Goal: Task Accomplishment & Management: Use online tool/utility

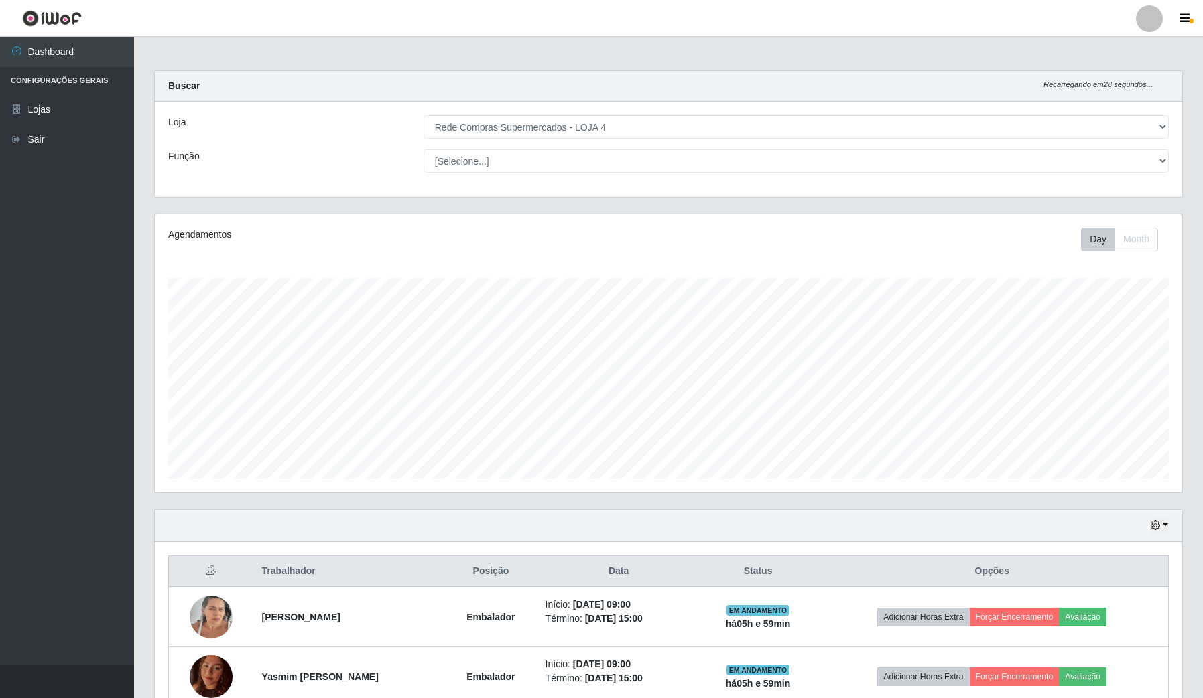
select select "159"
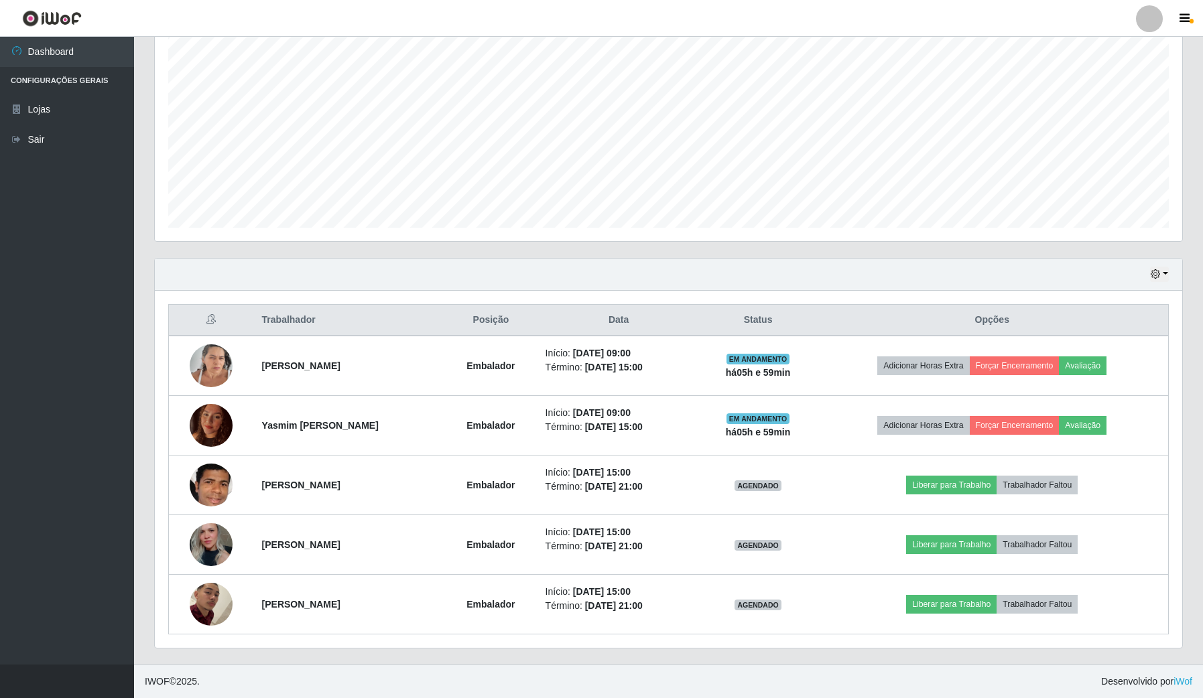
scroll to position [279, 1026]
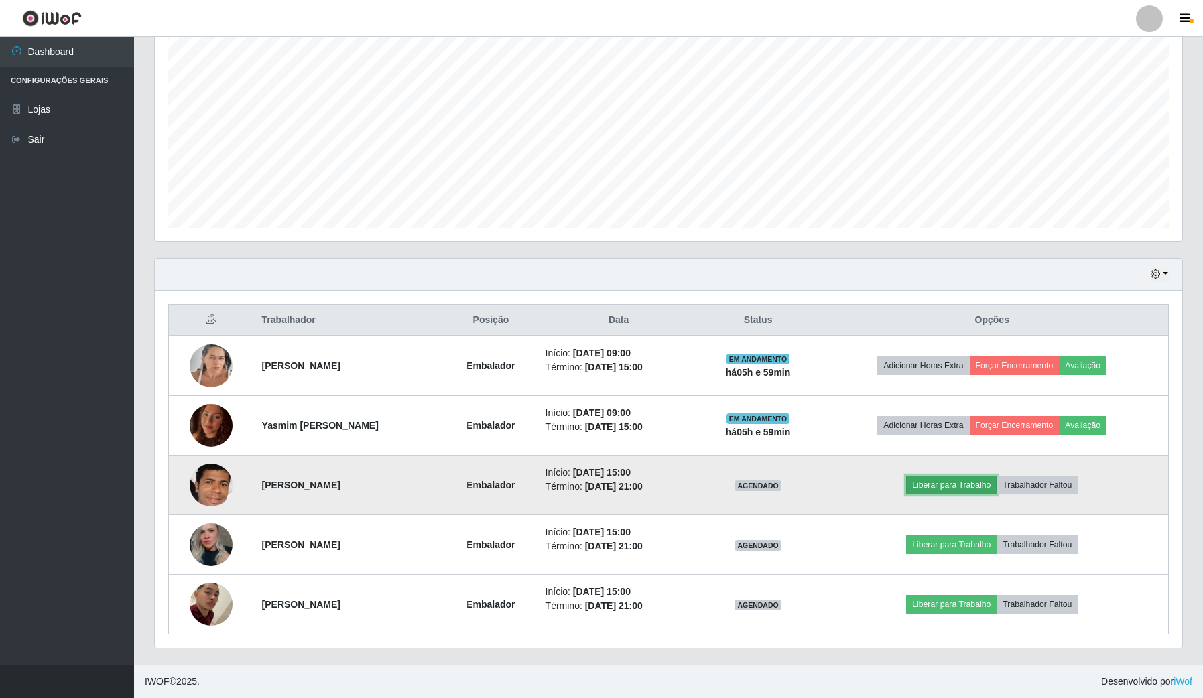
click at [976, 486] on button "Liberar para Trabalho" at bounding box center [951, 485] width 90 height 19
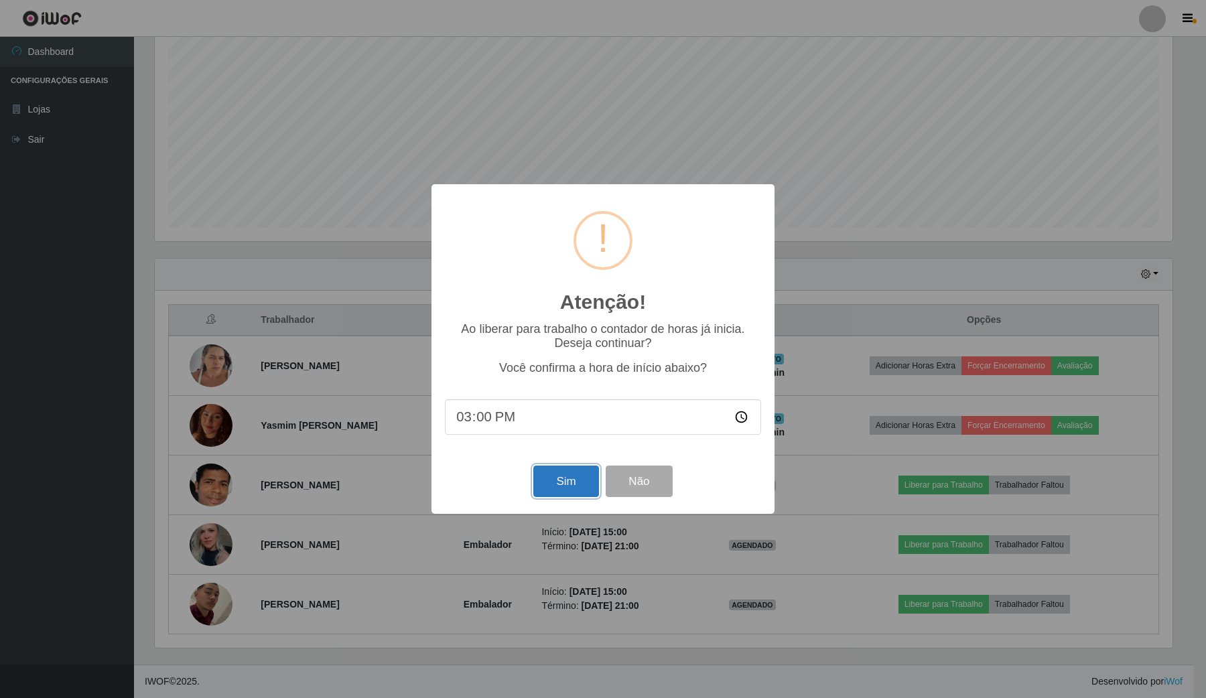
click at [567, 478] on button "Sim" at bounding box center [565, 481] width 65 height 31
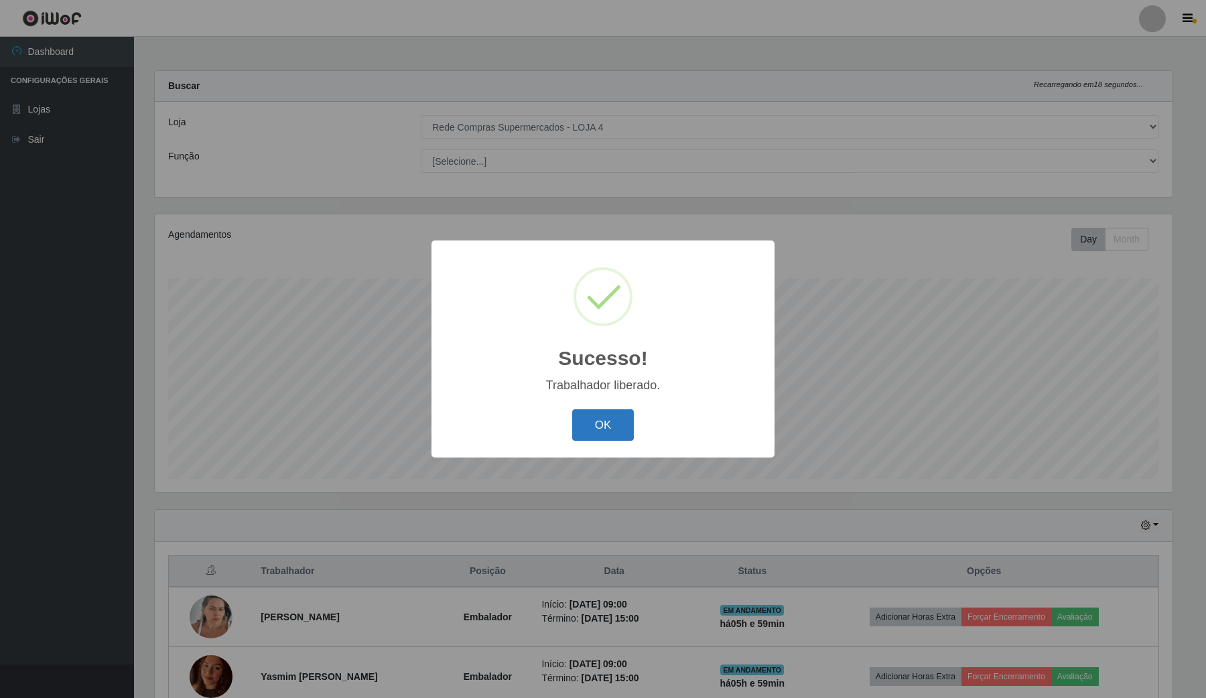
click at [611, 412] on button "OK" at bounding box center [603, 424] width 62 height 31
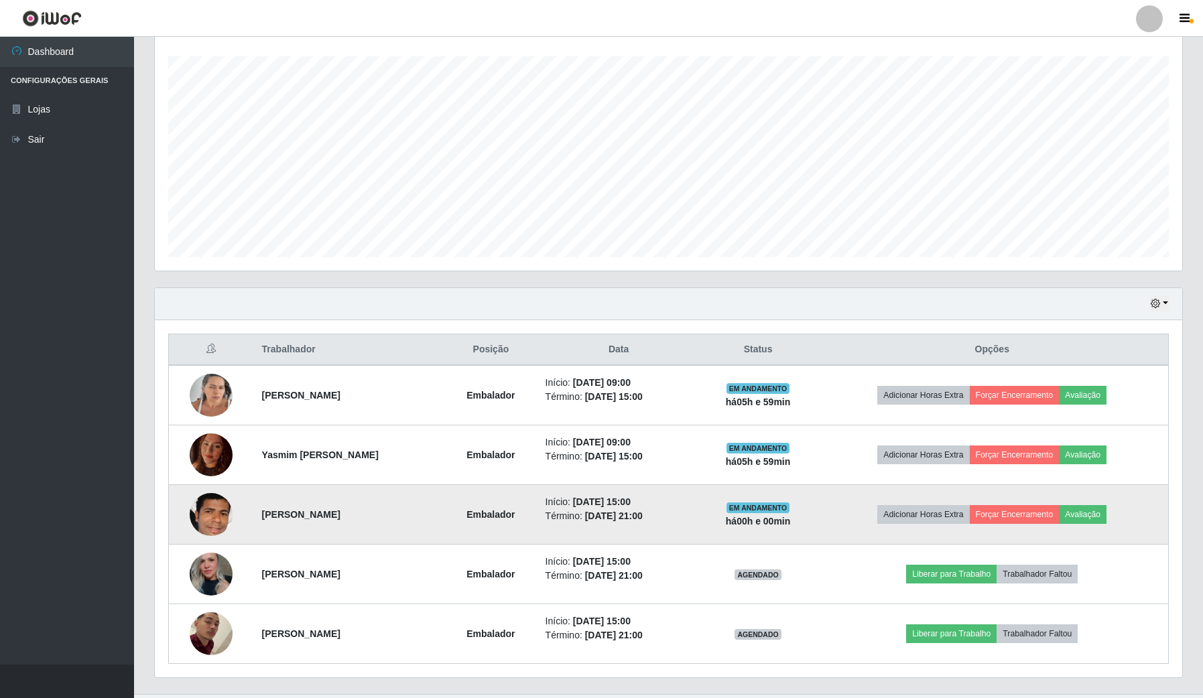
scroll to position [251, 0]
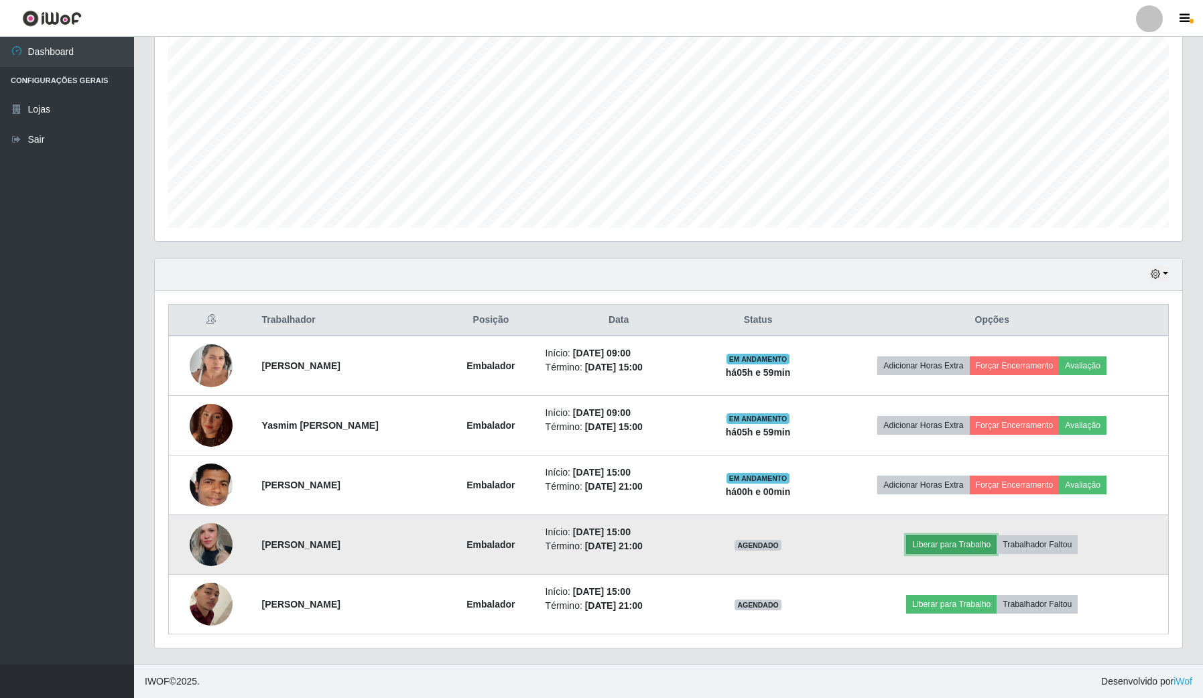
click at [965, 545] on button "Liberar para Trabalho" at bounding box center [951, 544] width 90 height 19
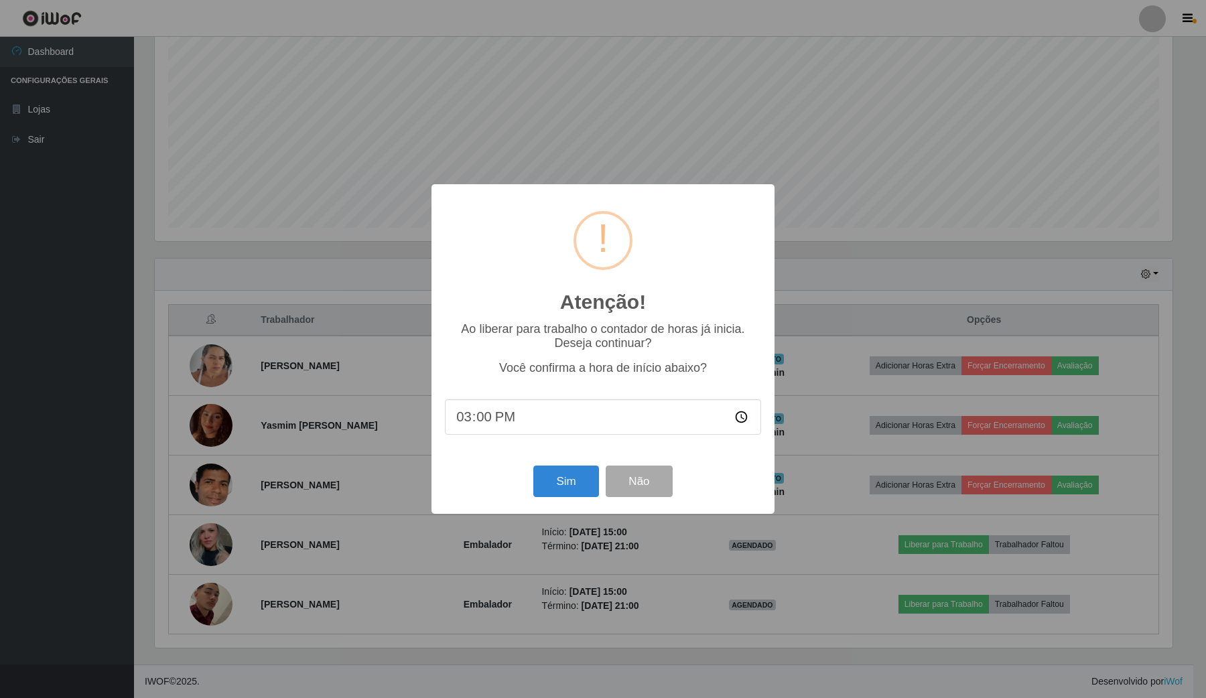
click at [567, 500] on div "Sim Não" at bounding box center [603, 481] width 316 height 38
click at [567, 487] on button "Sim" at bounding box center [565, 481] width 65 height 31
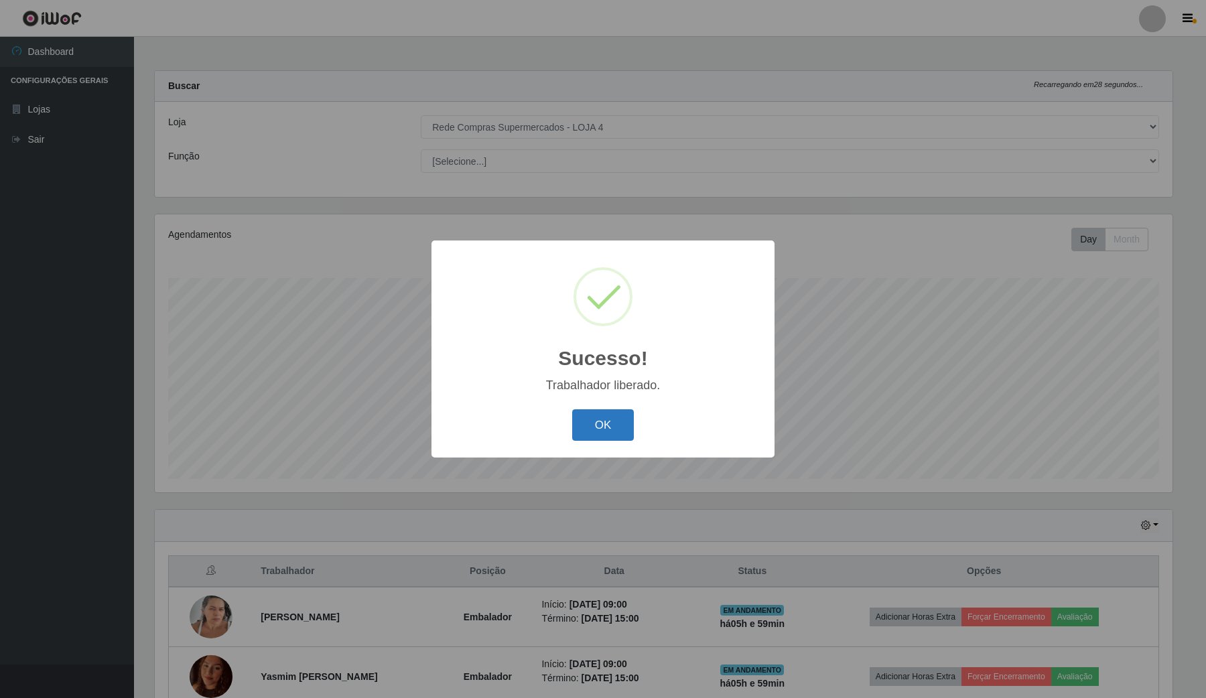
click at [615, 420] on button "OK" at bounding box center [603, 424] width 62 height 31
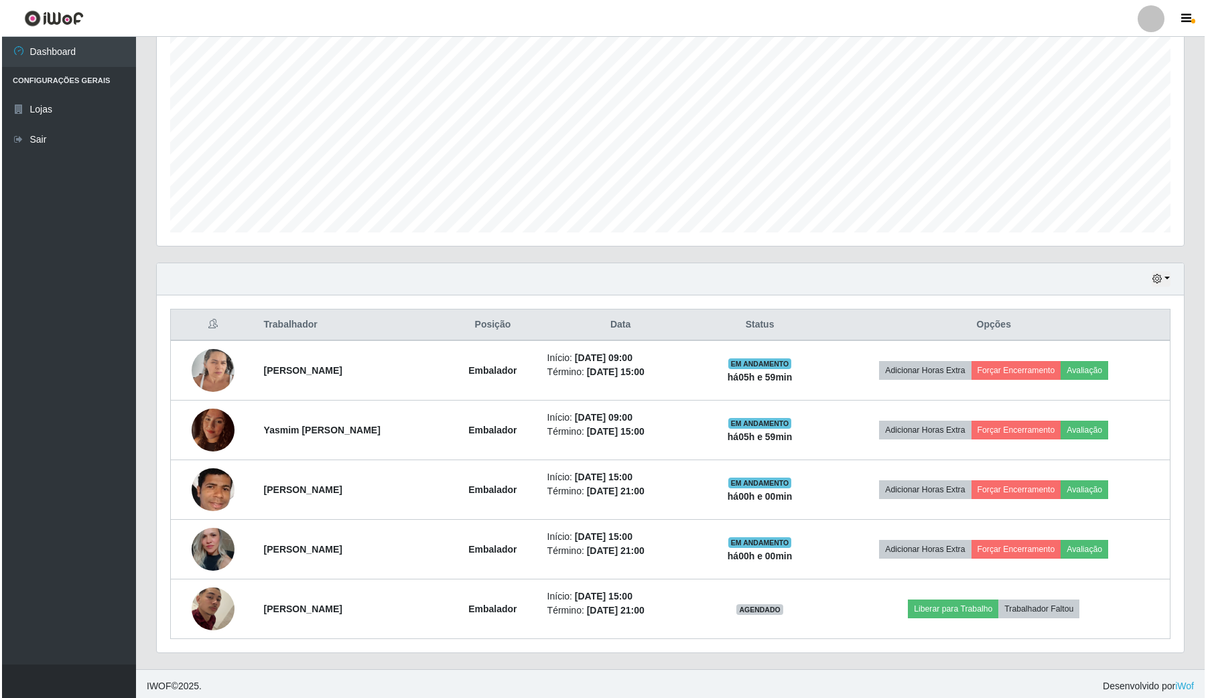
scroll to position [251, 0]
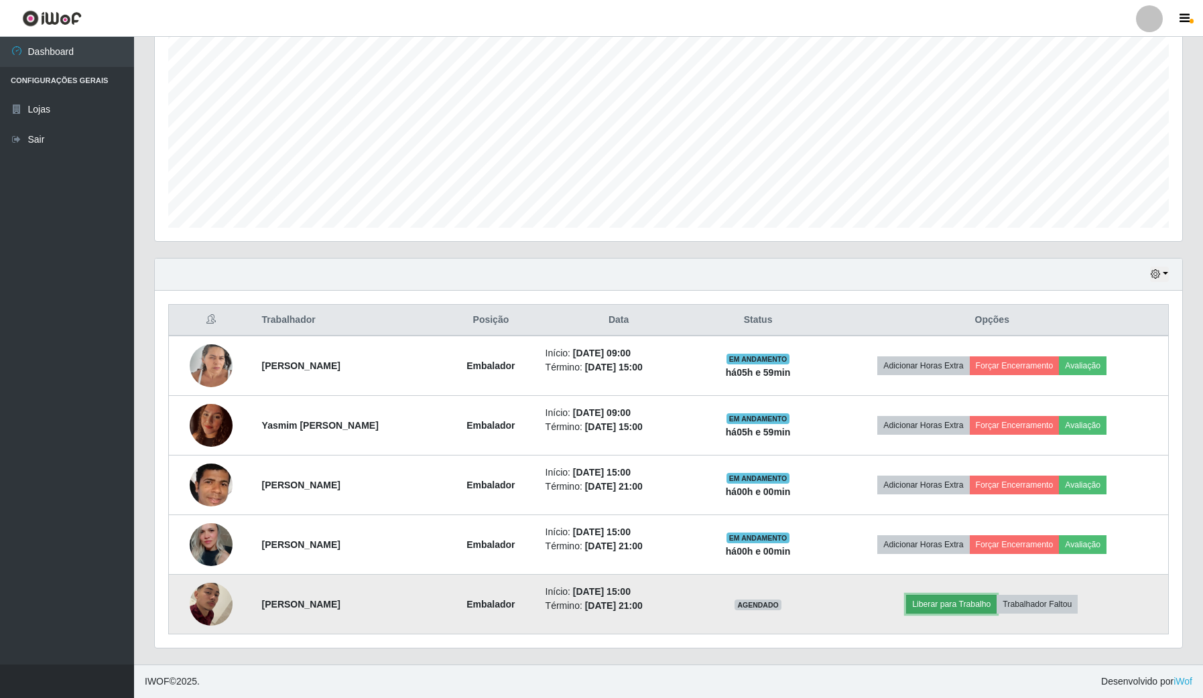
click at [990, 611] on button "Liberar para Trabalho" at bounding box center [951, 604] width 90 height 19
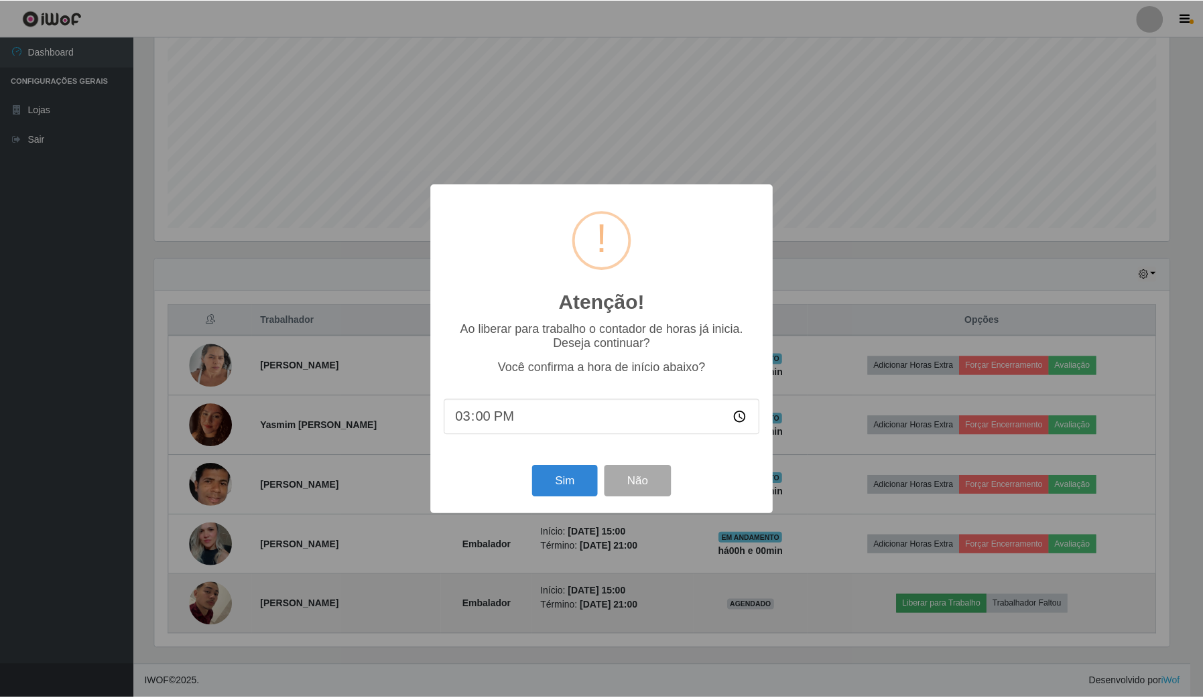
scroll to position [279, 1017]
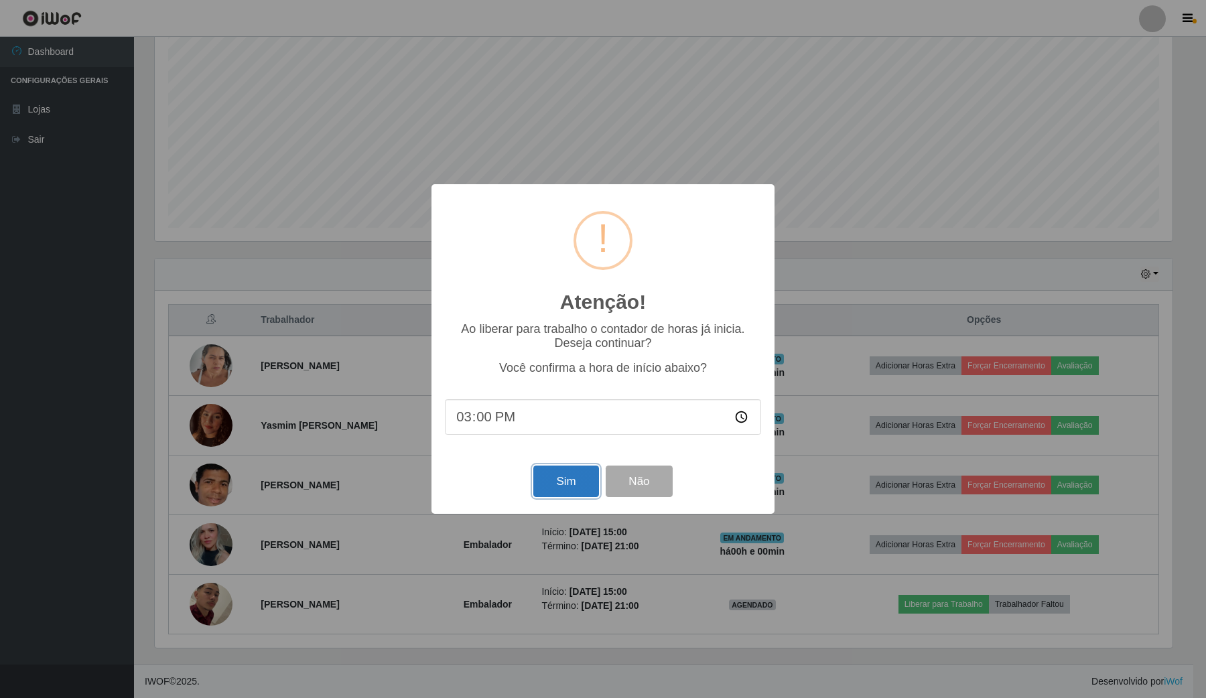
click at [561, 486] on button "Sim" at bounding box center [565, 481] width 65 height 31
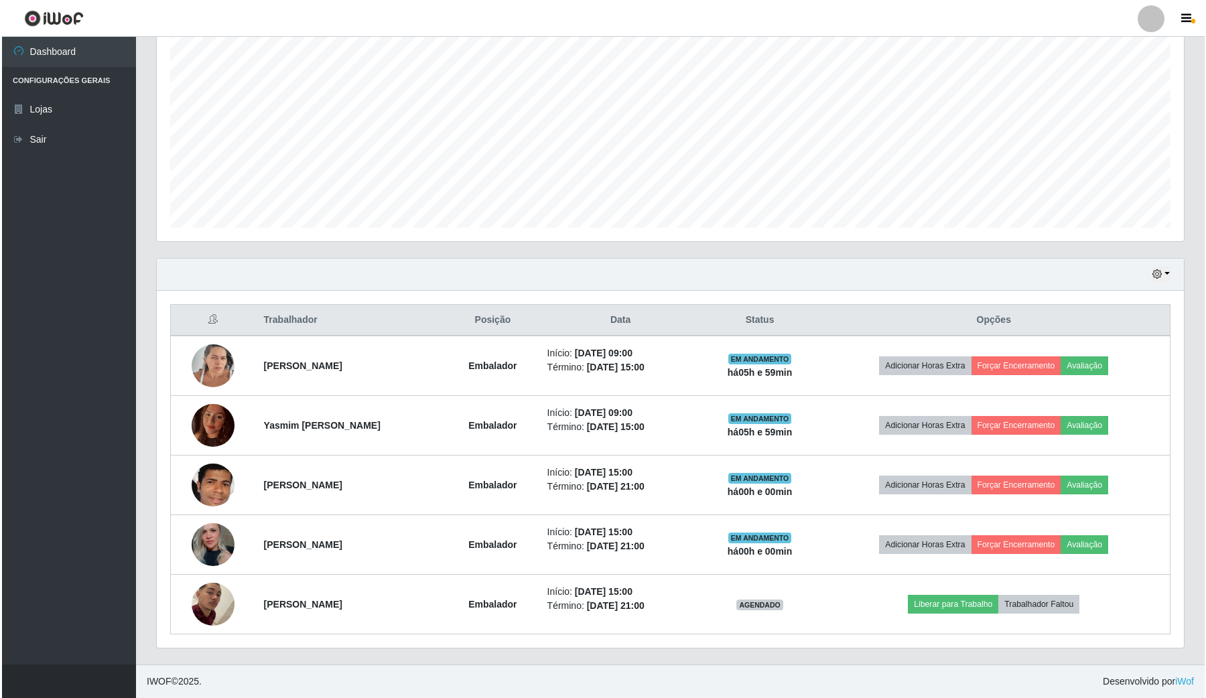
scroll to position [0, 0]
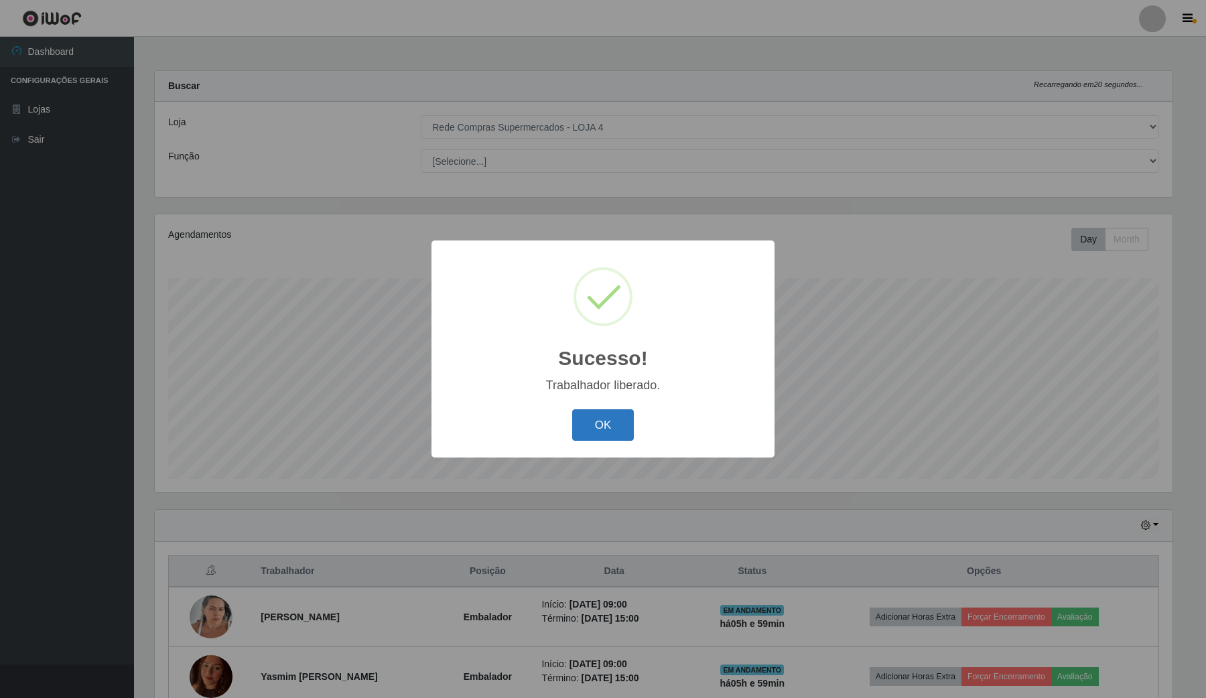
click at [605, 422] on button "OK" at bounding box center [603, 424] width 62 height 31
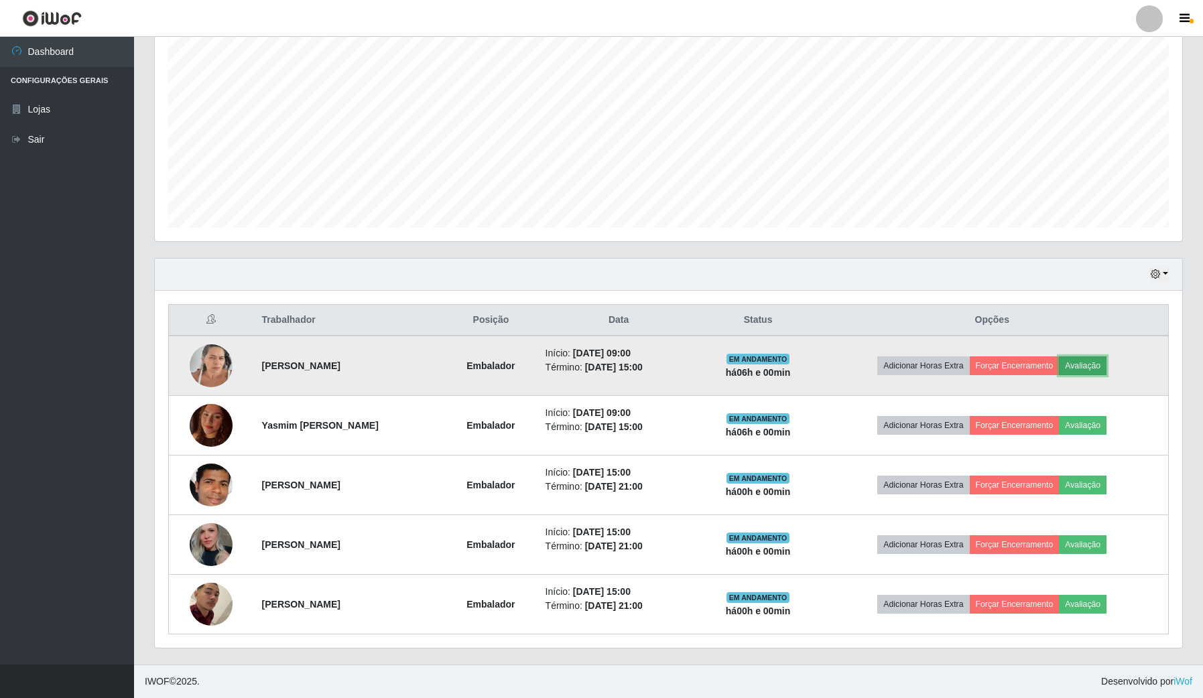
click at [1084, 362] on button "Avaliação" at bounding box center [1083, 365] width 48 height 19
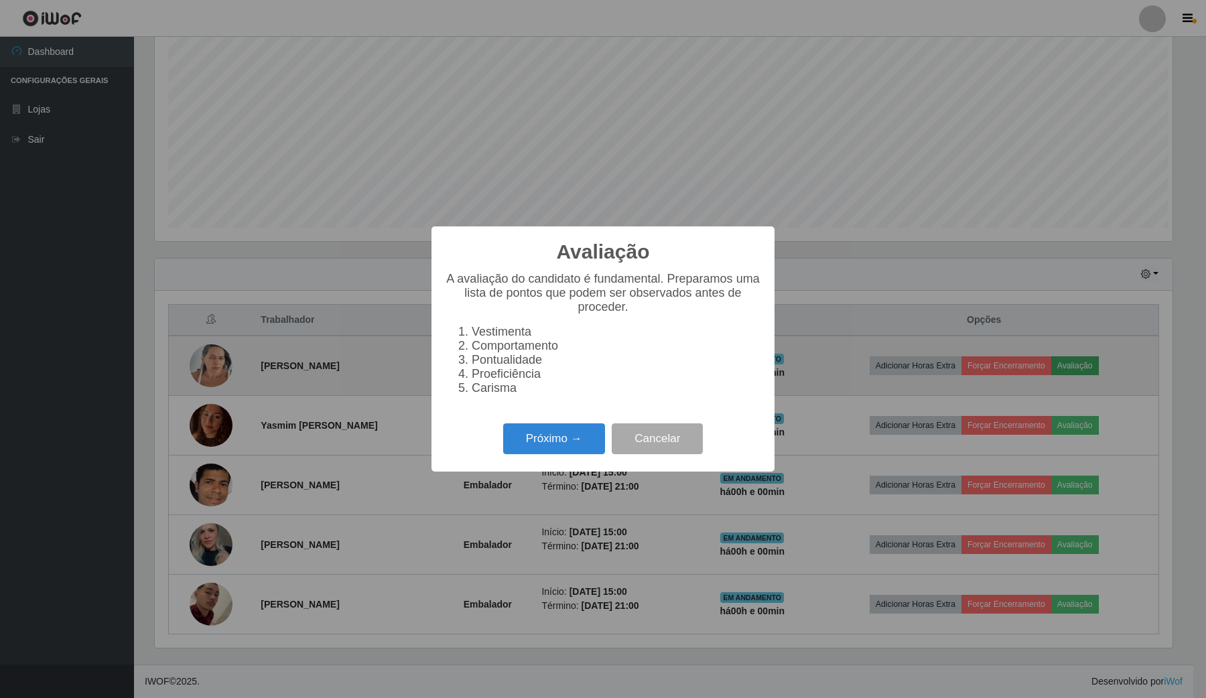
scroll to position [279, 1017]
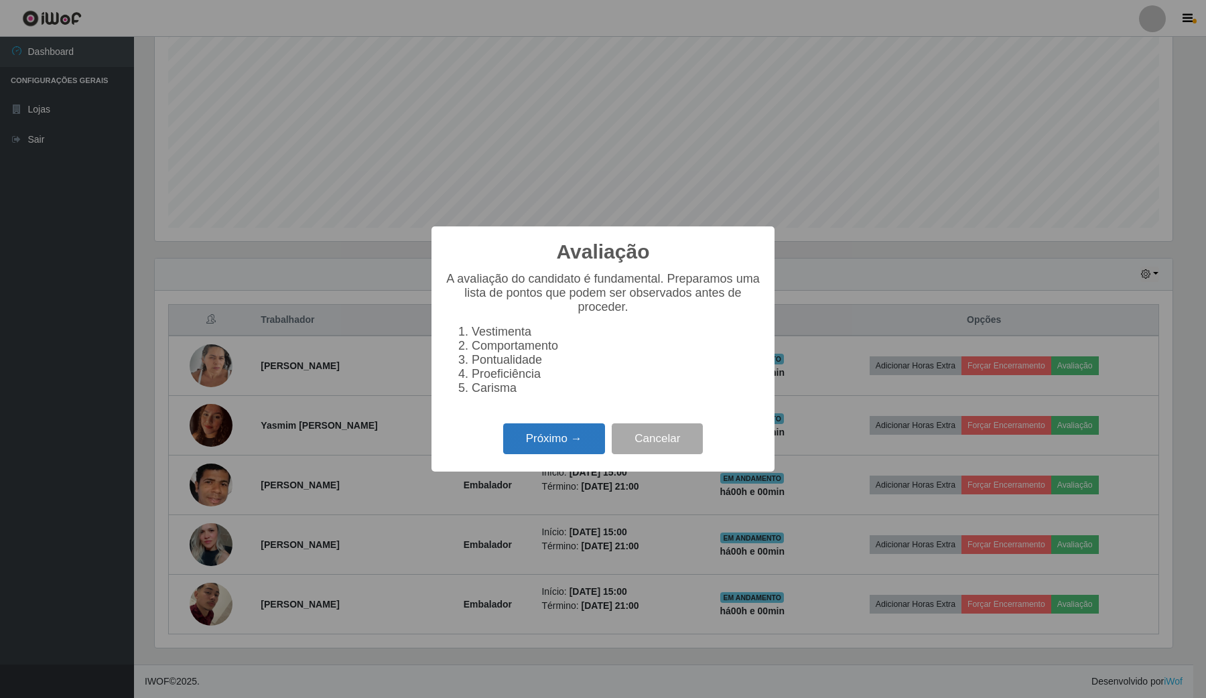
click at [580, 443] on button "Próximo →" at bounding box center [554, 438] width 102 height 31
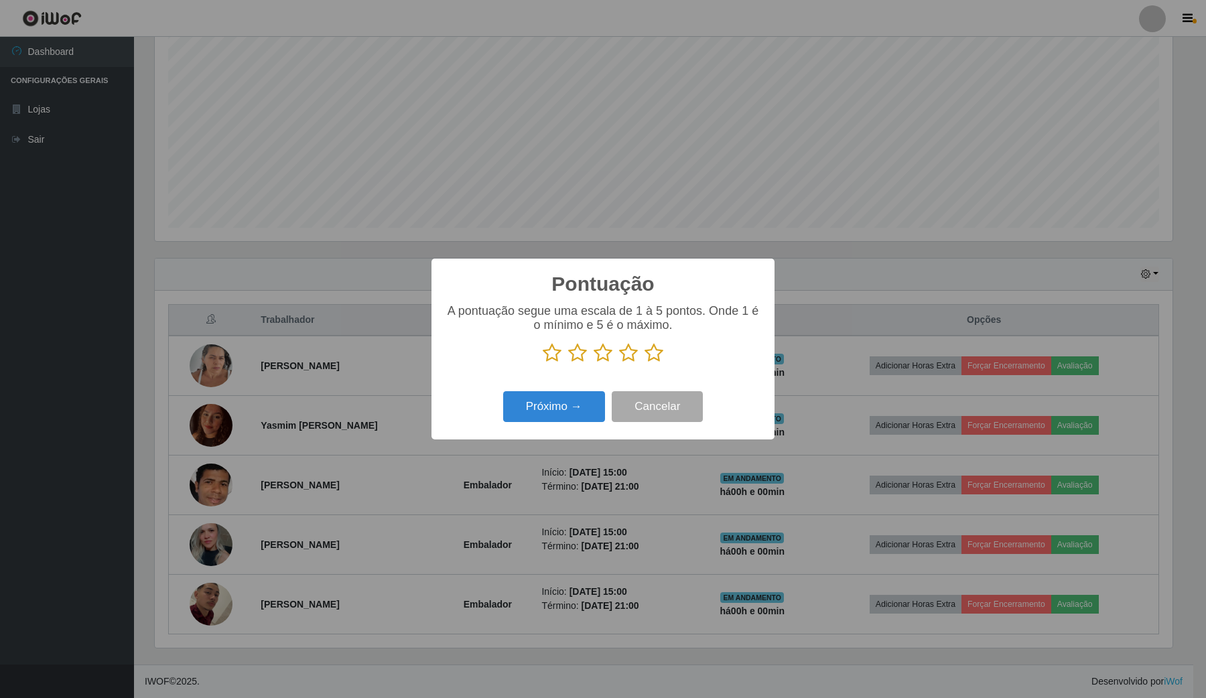
click at [661, 352] on icon at bounding box center [654, 353] width 19 height 20
click at [645, 363] on input "radio" at bounding box center [645, 363] width 0 height 0
click at [594, 391] on div "Próximo → Cancelar" at bounding box center [603, 406] width 316 height 38
click at [584, 407] on button "Próximo →" at bounding box center [554, 406] width 102 height 31
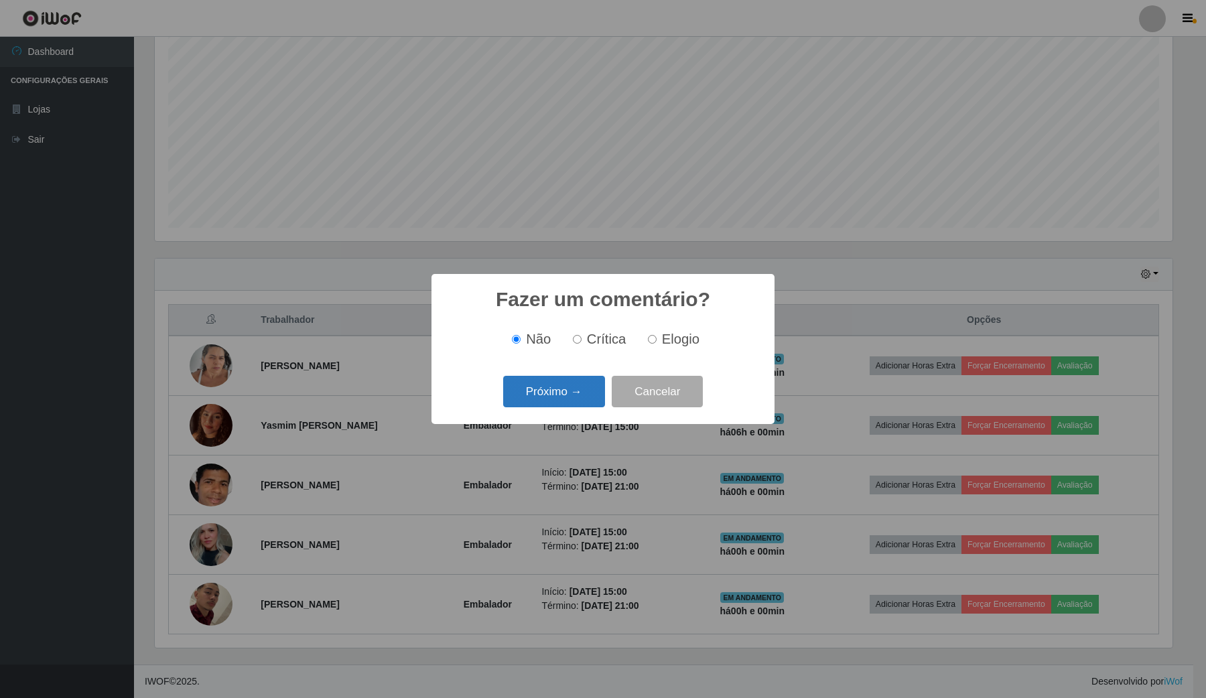
click at [590, 393] on button "Próximo →" at bounding box center [554, 391] width 102 height 31
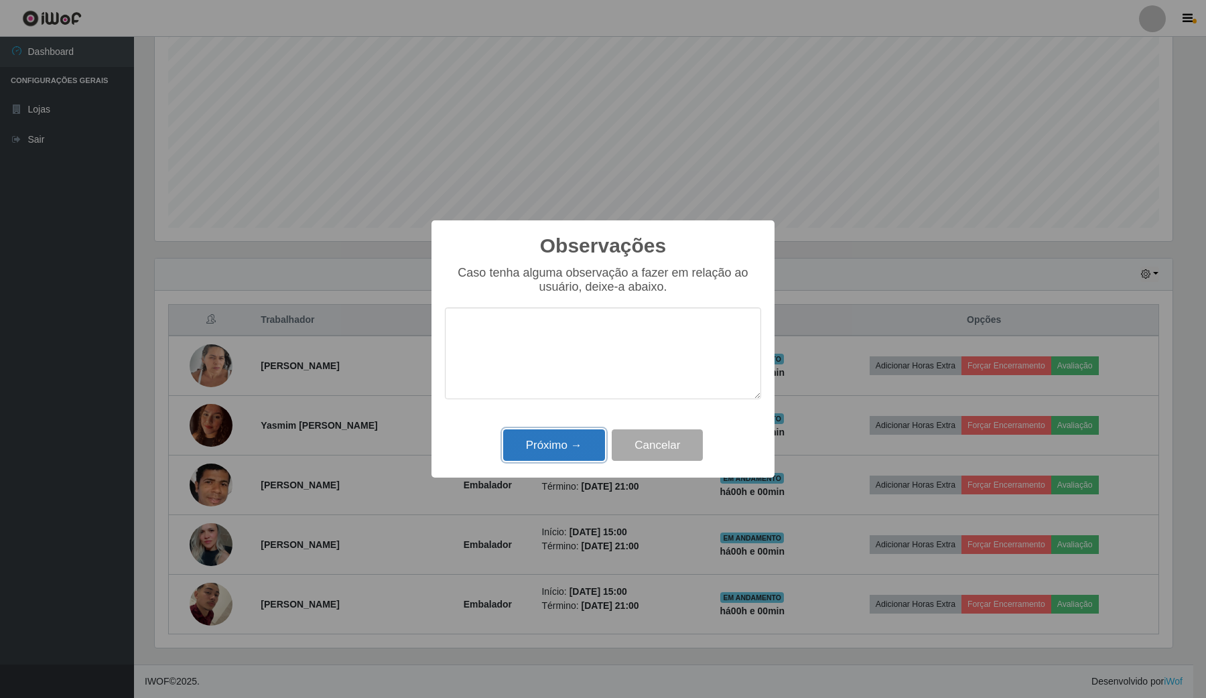
click at [572, 446] on button "Próximo →" at bounding box center [554, 444] width 102 height 31
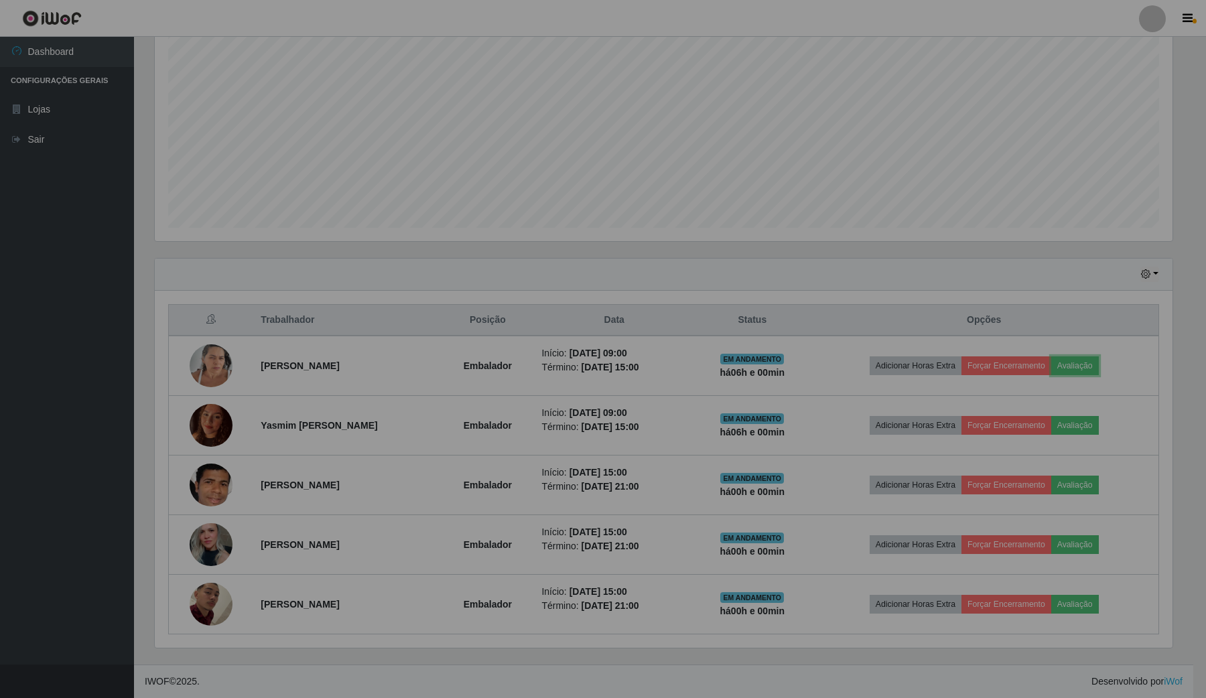
scroll to position [279, 1026]
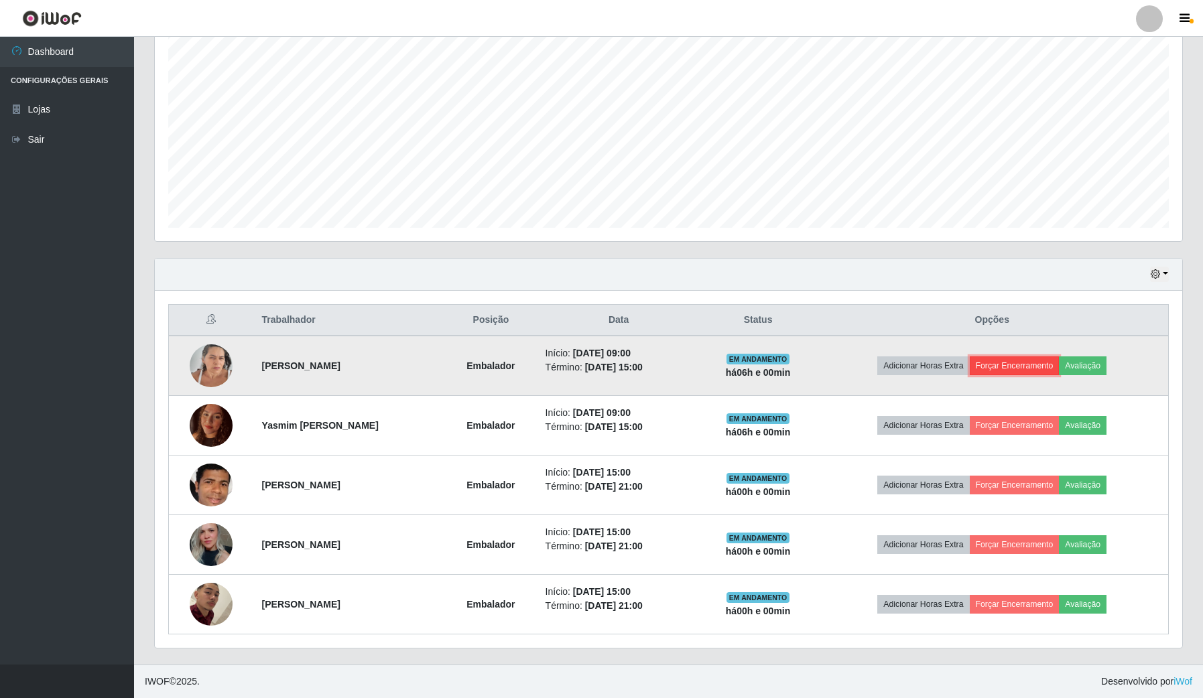
click at [1036, 366] on button "Forçar Encerramento" at bounding box center [1014, 365] width 90 height 19
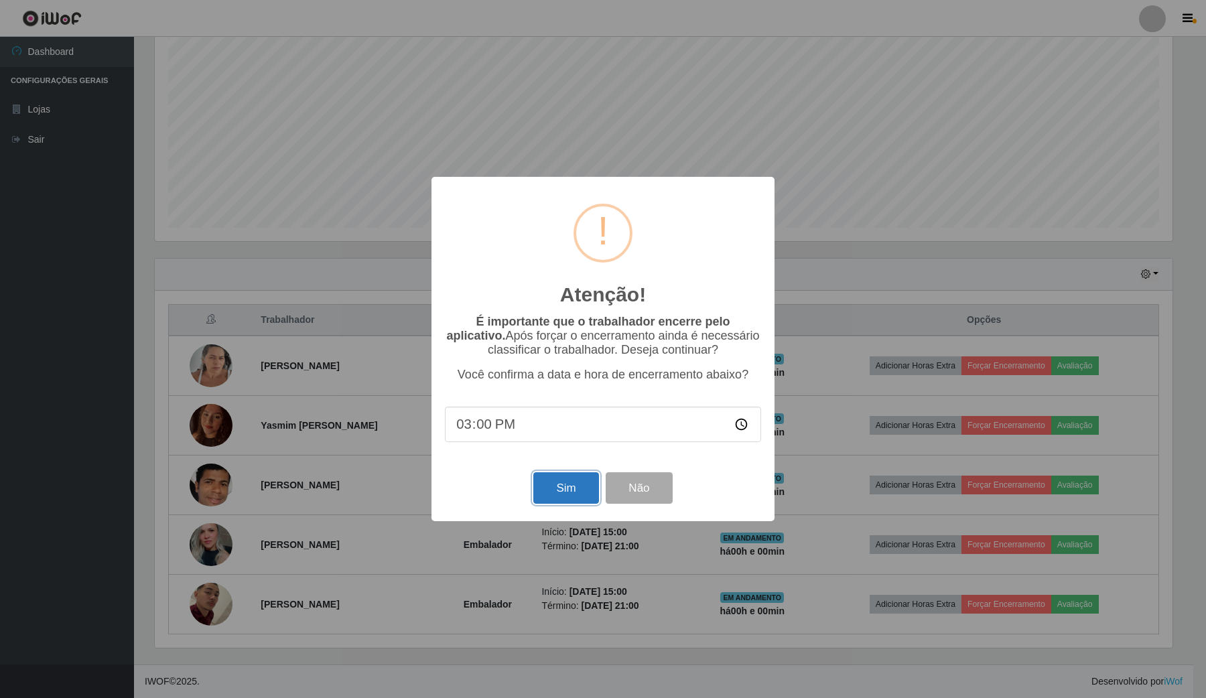
click at [586, 500] on button "Sim" at bounding box center [565, 487] width 65 height 31
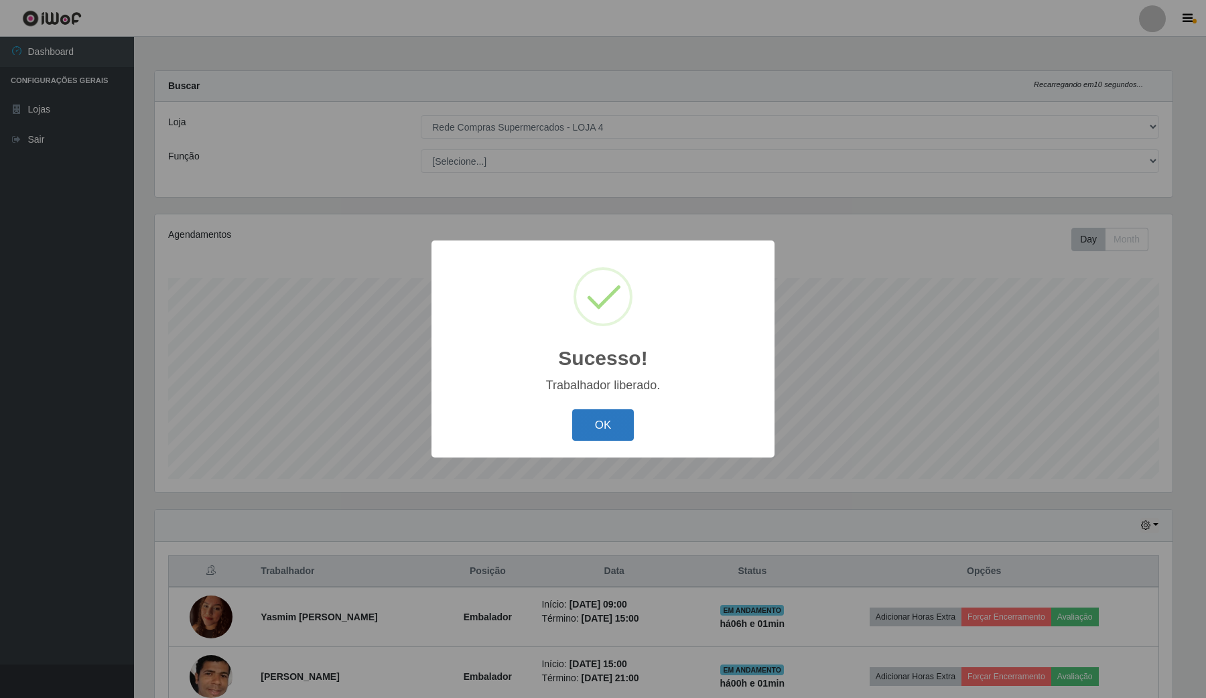
click at [618, 425] on button "OK" at bounding box center [603, 424] width 62 height 31
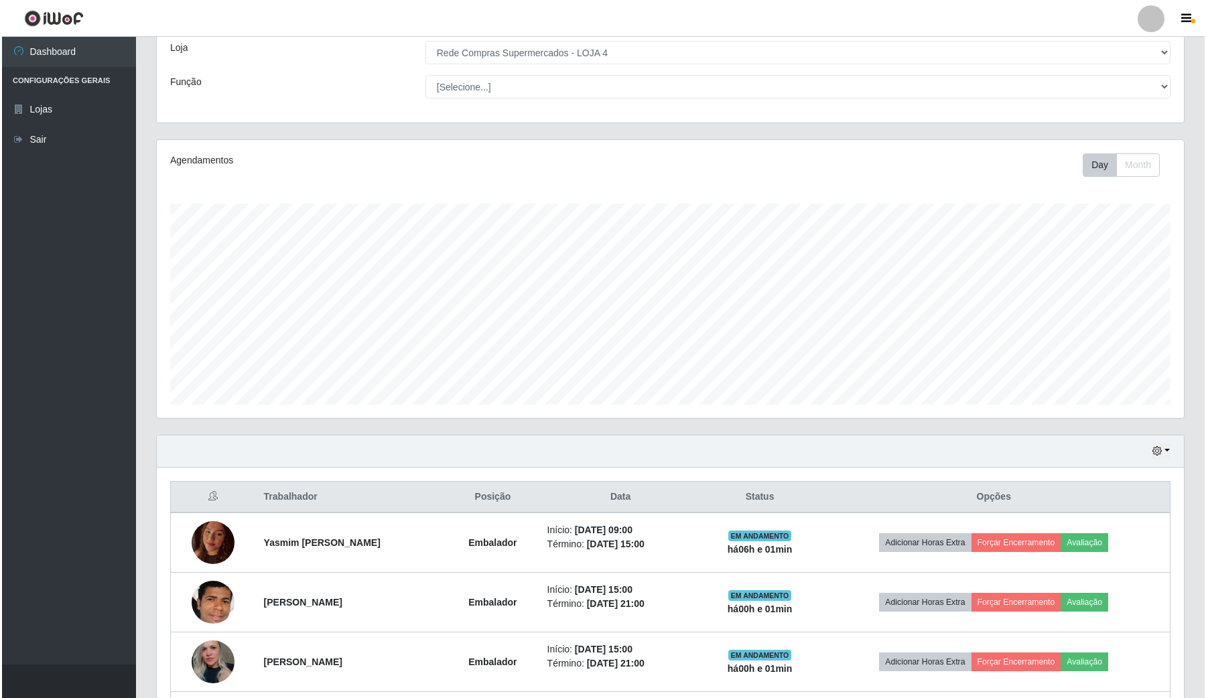
scroll to position [168, 0]
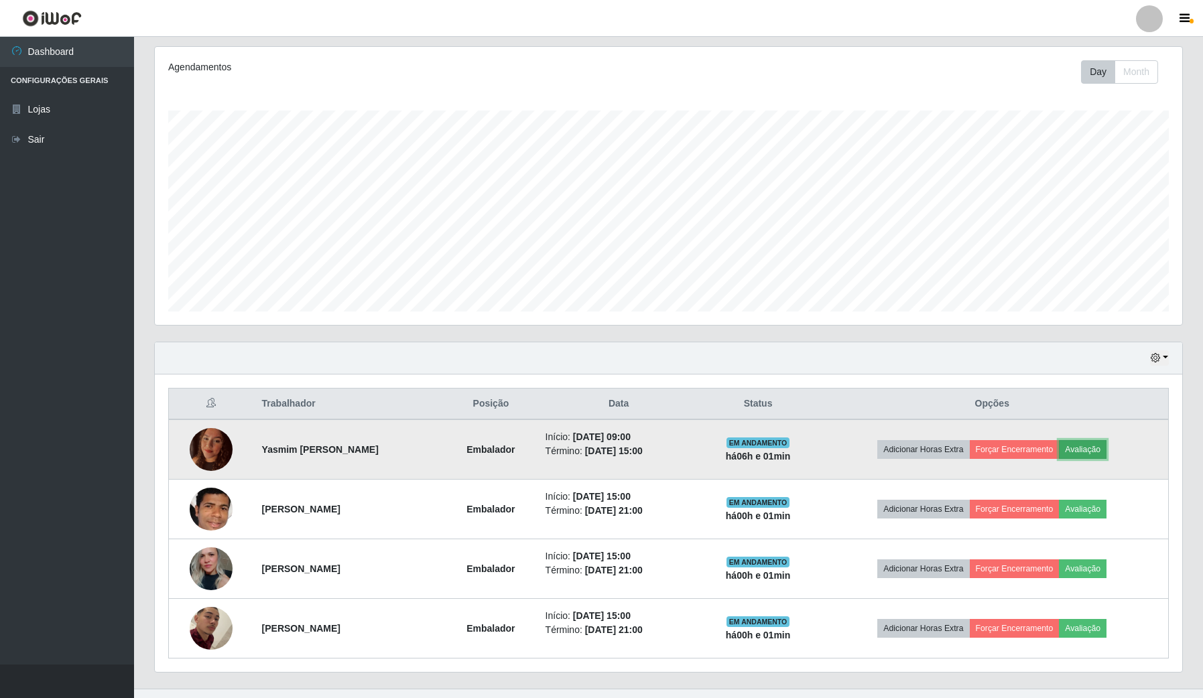
click at [1099, 454] on button "Avaliação" at bounding box center [1083, 449] width 48 height 19
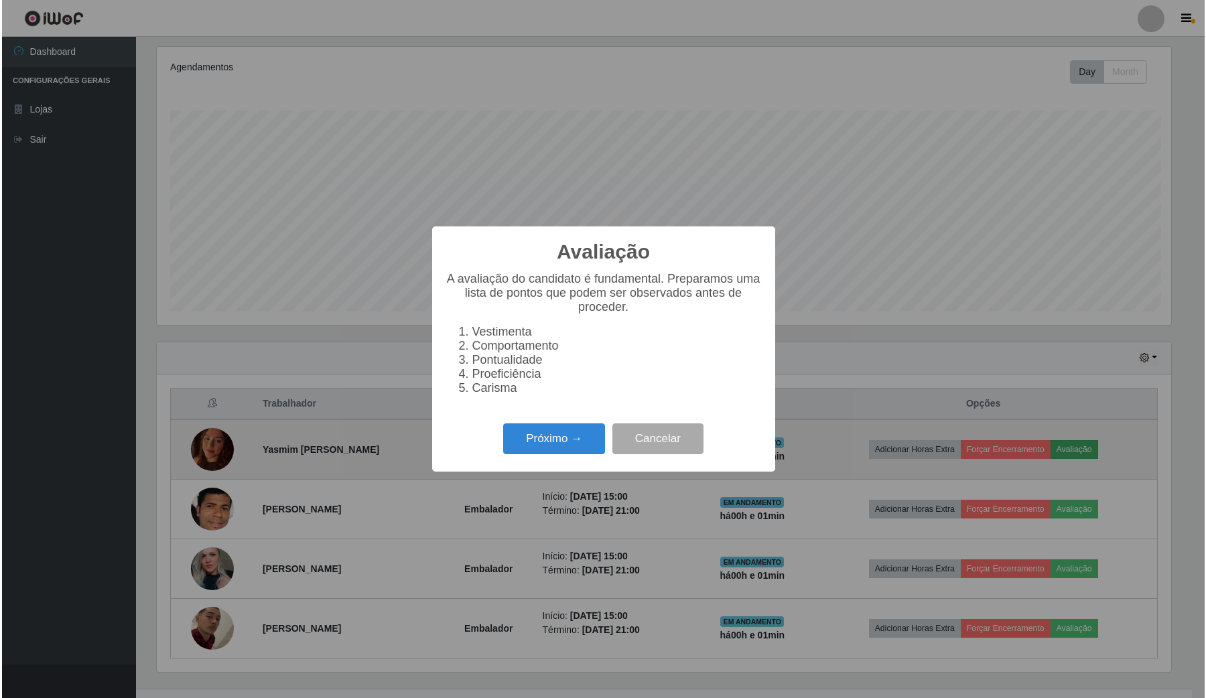
scroll to position [279, 1017]
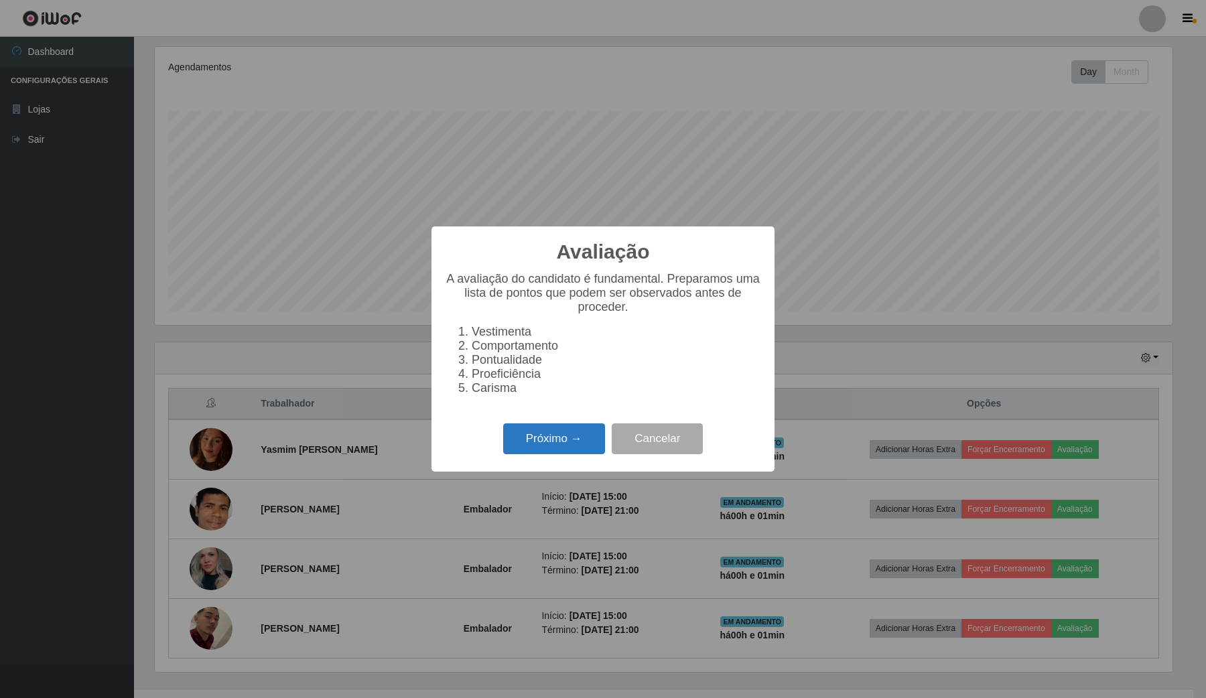
click at [578, 437] on button "Próximo →" at bounding box center [554, 438] width 102 height 31
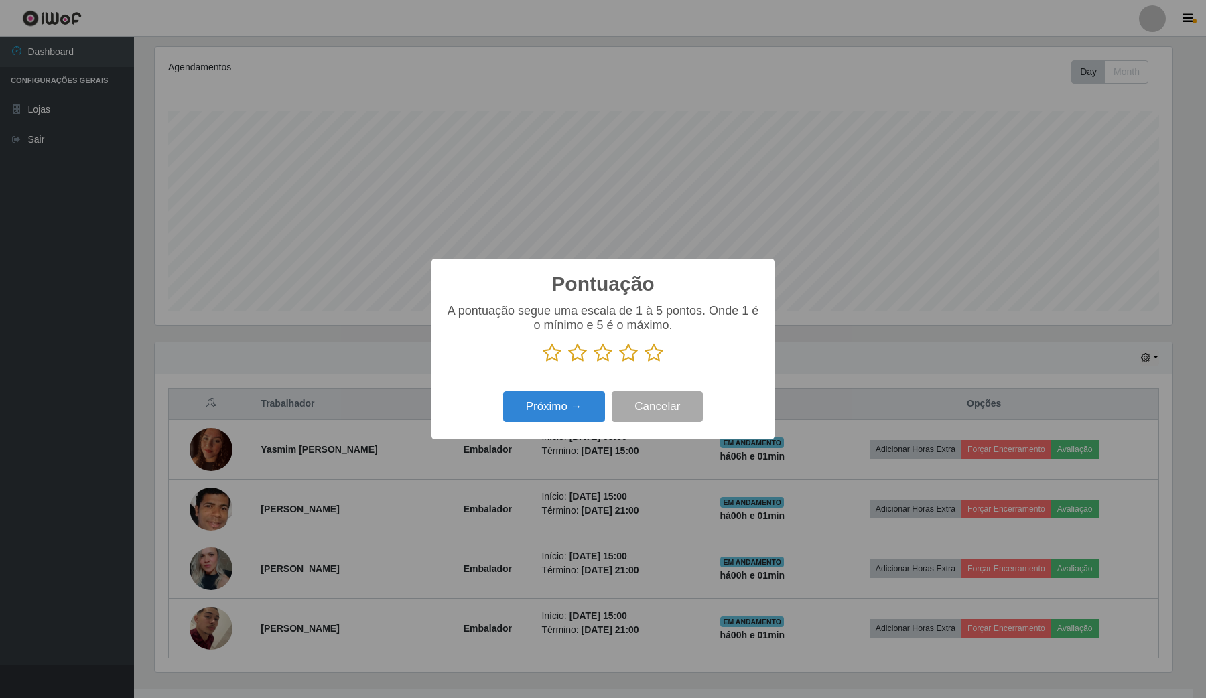
scroll to position [669727, 668988]
click at [653, 356] on icon at bounding box center [654, 353] width 19 height 20
click at [645, 363] on input "radio" at bounding box center [645, 363] width 0 height 0
click at [563, 403] on button "Próximo →" at bounding box center [554, 406] width 102 height 31
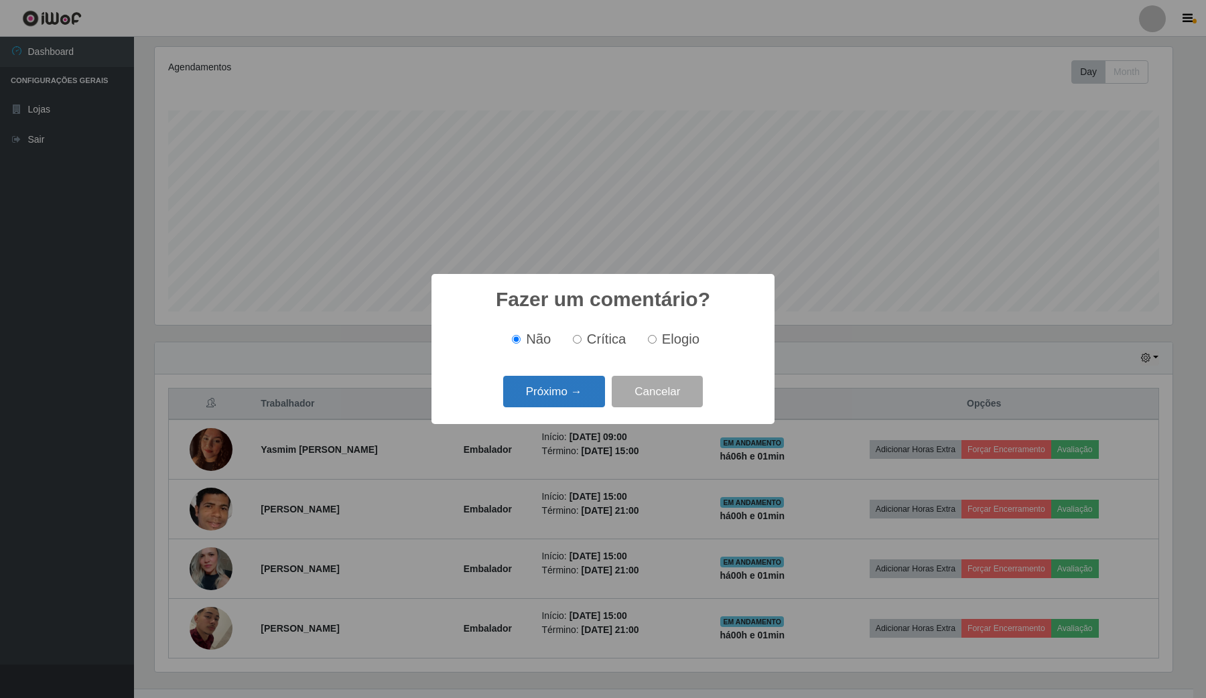
click at [568, 389] on button "Próximo →" at bounding box center [554, 391] width 102 height 31
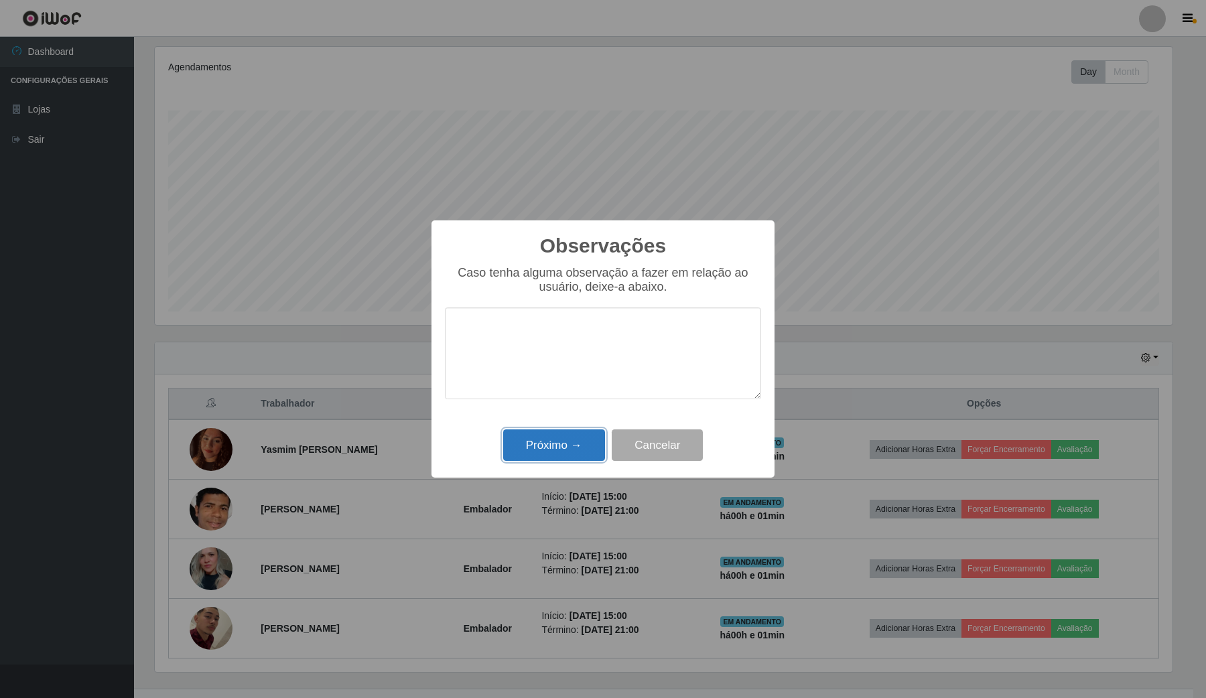
click at [570, 444] on button "Próximo →" at bounding box center [554, 444] width 102 height 31
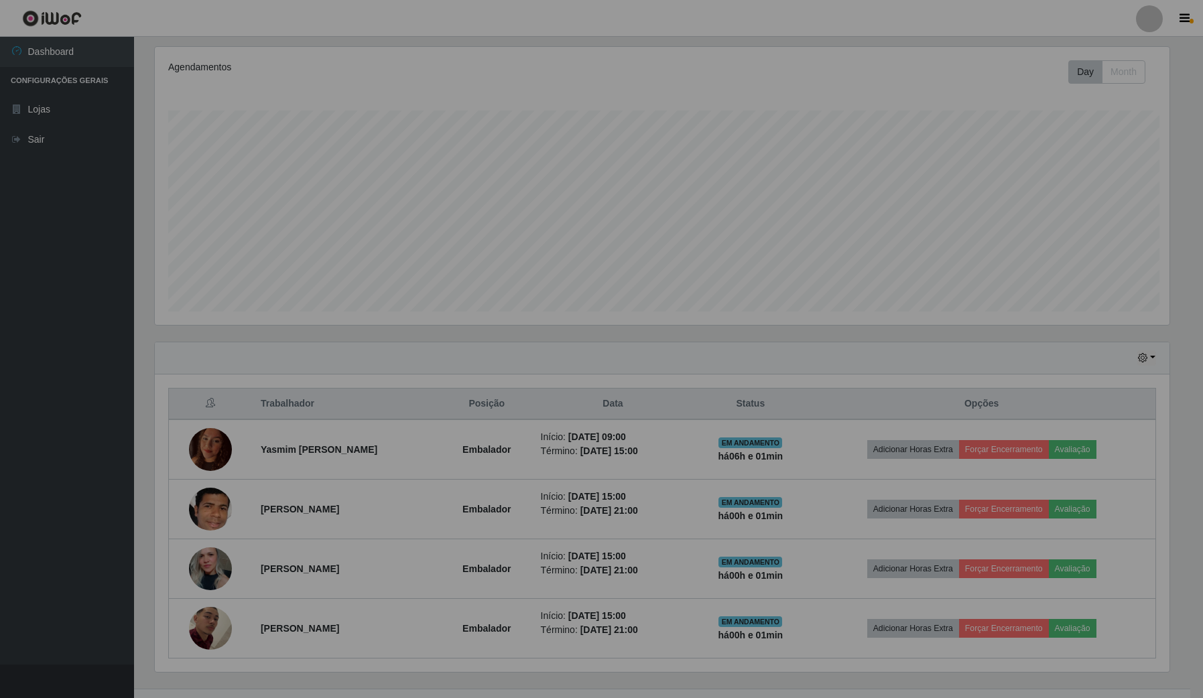
scroll to position [279, 1026]
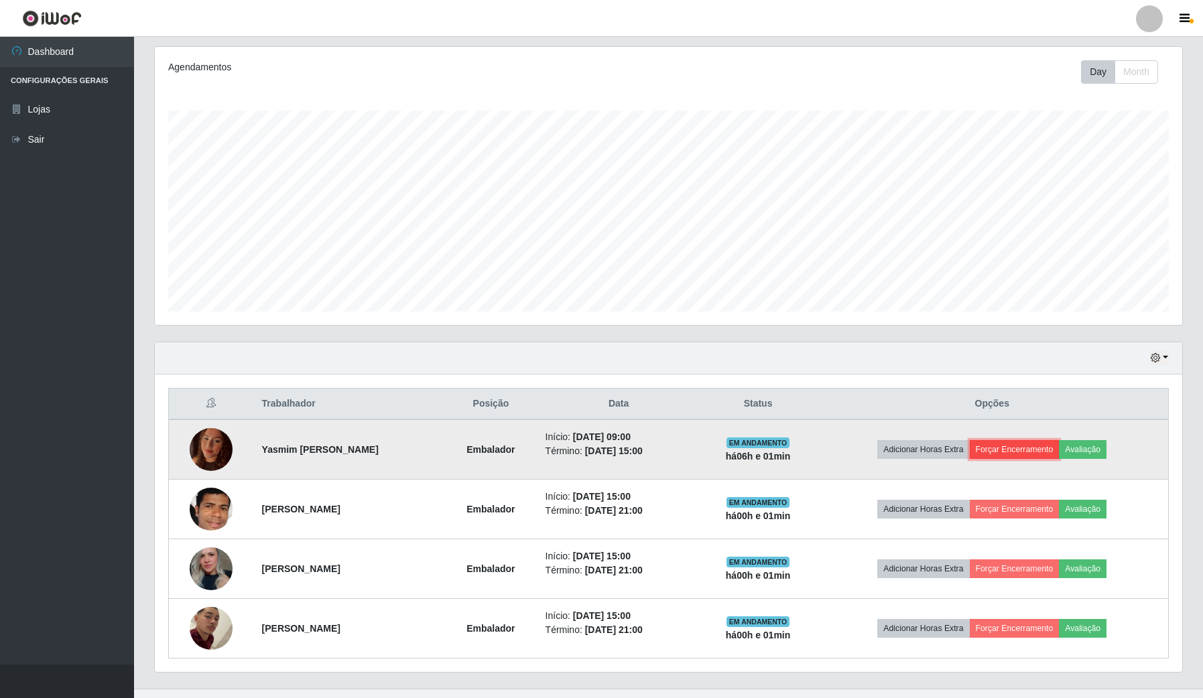
click at [1009, 451] on button "Forçar Encerramento" at bounding box center [1014, 449] width 90 height 19
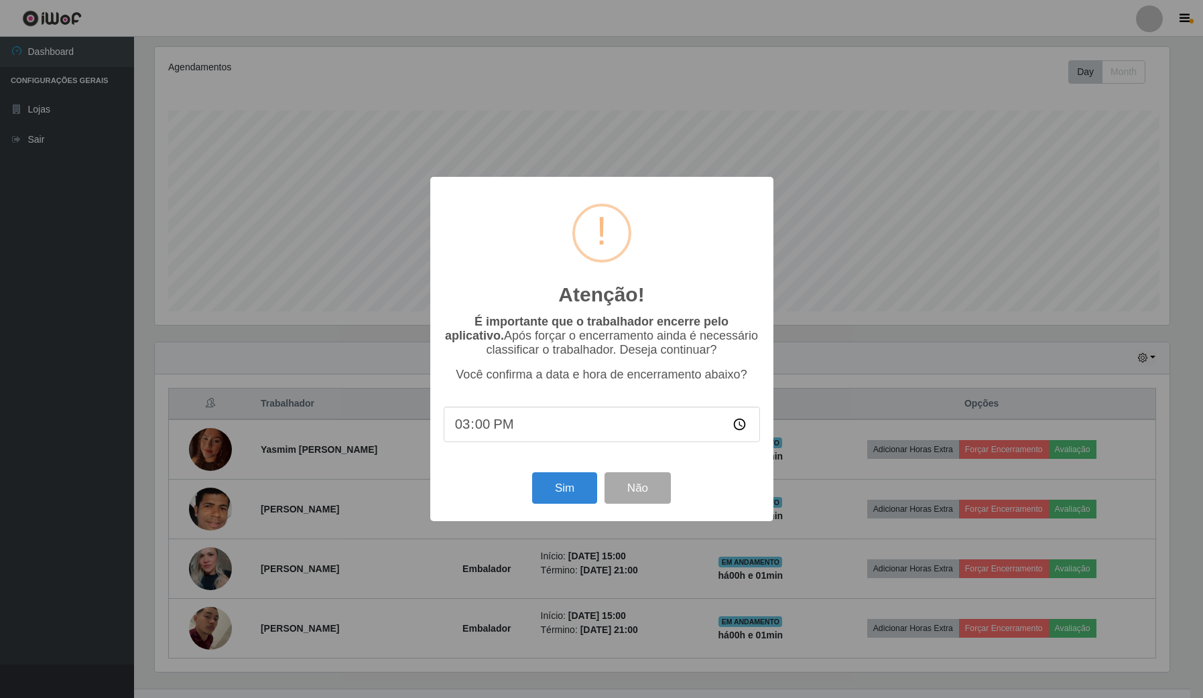
scroll to position [279, 1017]
click at [550, 480] on button "Sim" at bounding box center [565, 487] width 65 height 31
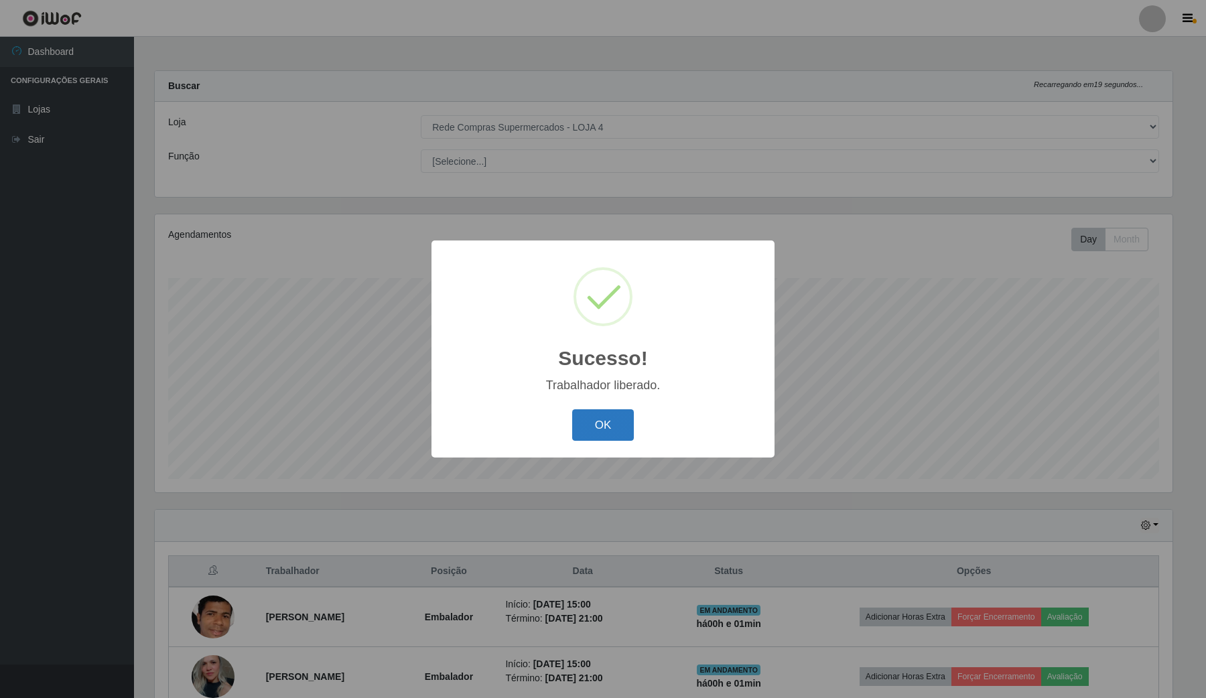
click at [623, 420] on button "OK" at bounding box center [603, 424] width 62 height 31
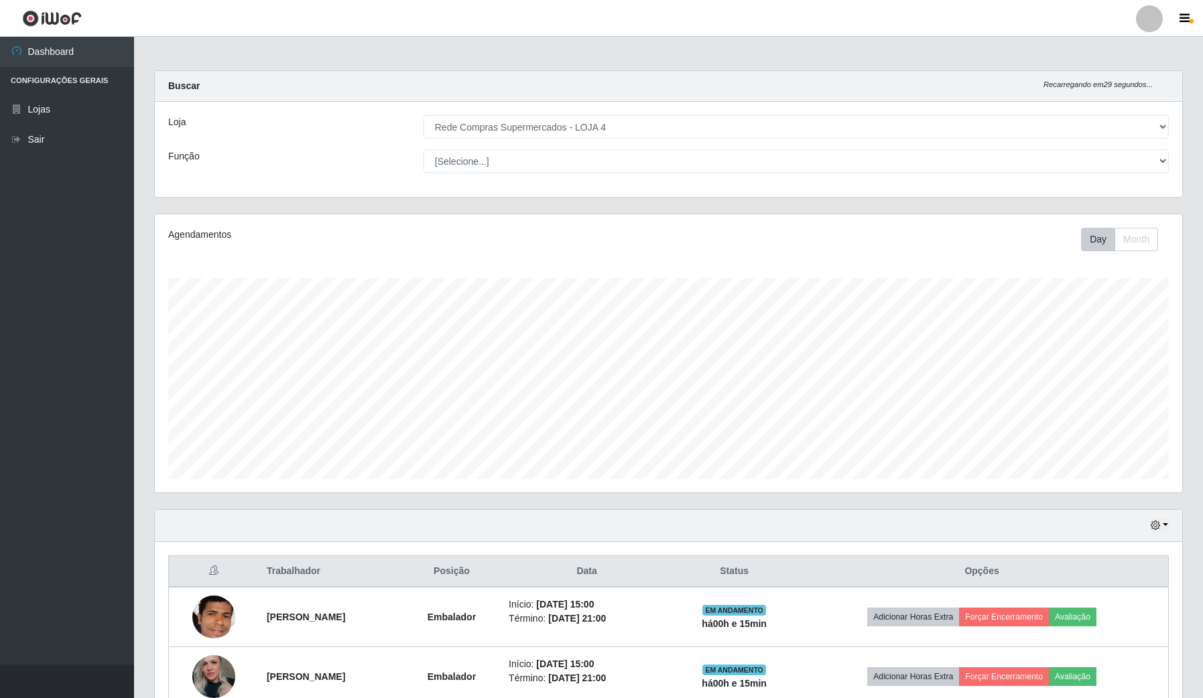
click at [27, 369] on ul "Dashboard Configurações Gerais Lojas Sair" at bounding box center [67, 351] width 134 height 628
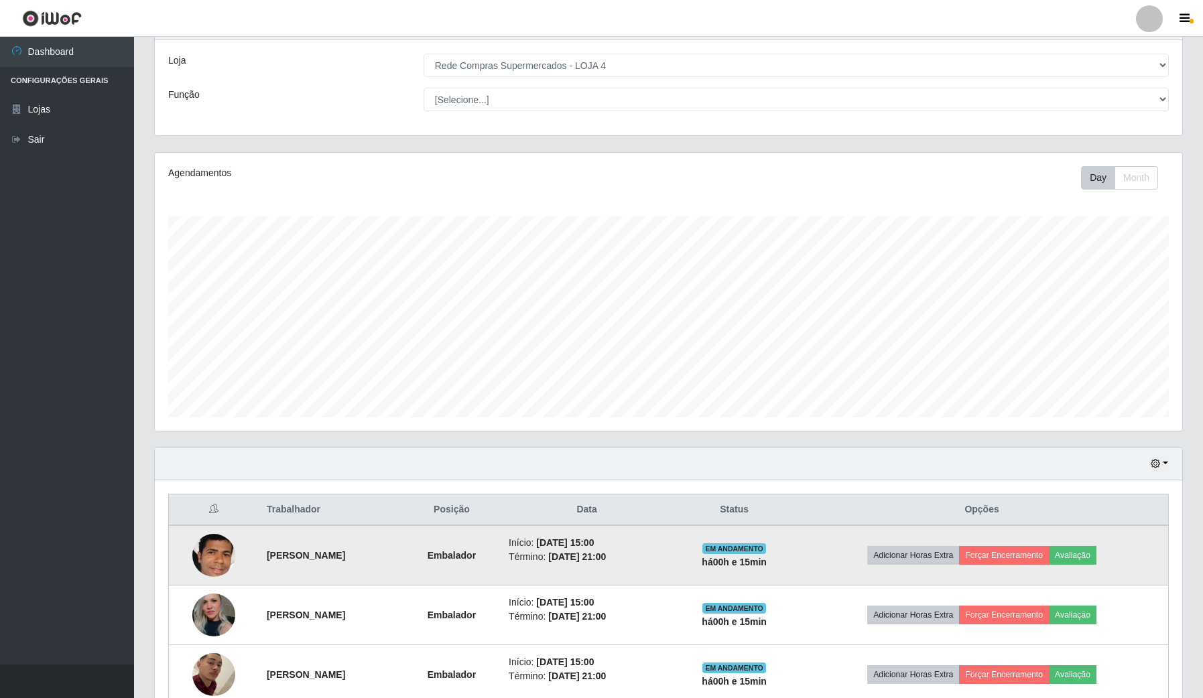
scroll to position [134, 0]
